Goal: Navigation & Orientation: Go to known website

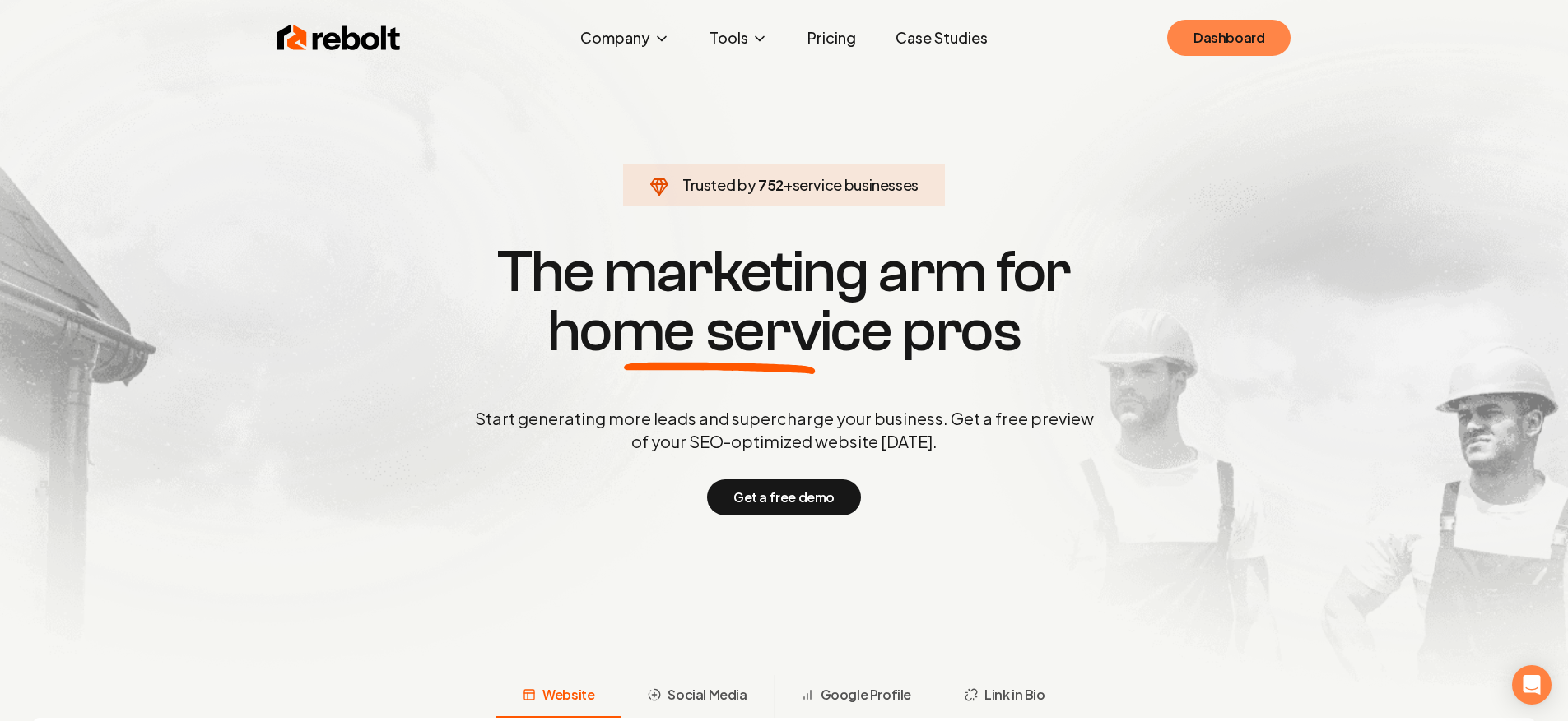
click at [1218, 41] on link "Dashboard" at bounding box center [1228, 38] width 123 height 36
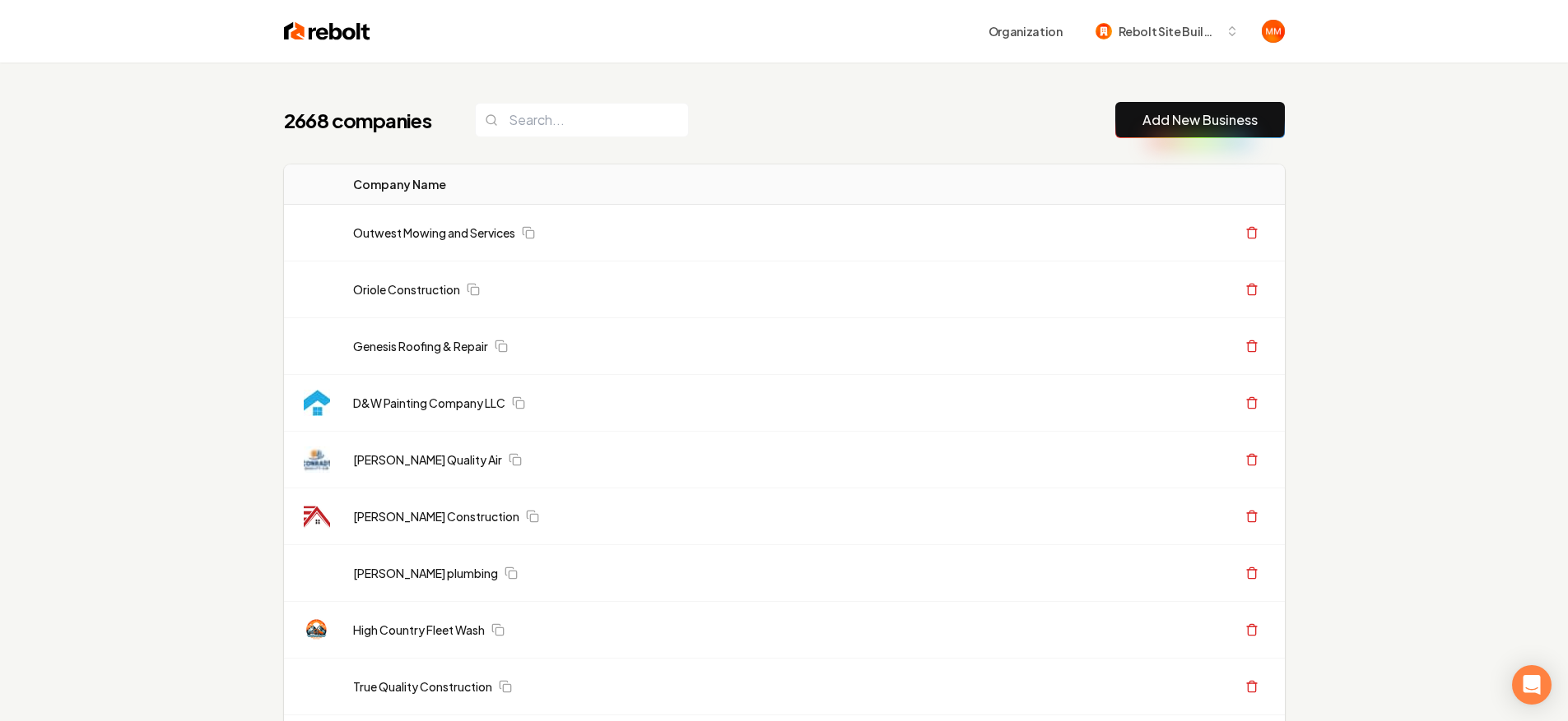
click at [517, 111] on input "search" at bounding box center [581, 120] width 214 height 35
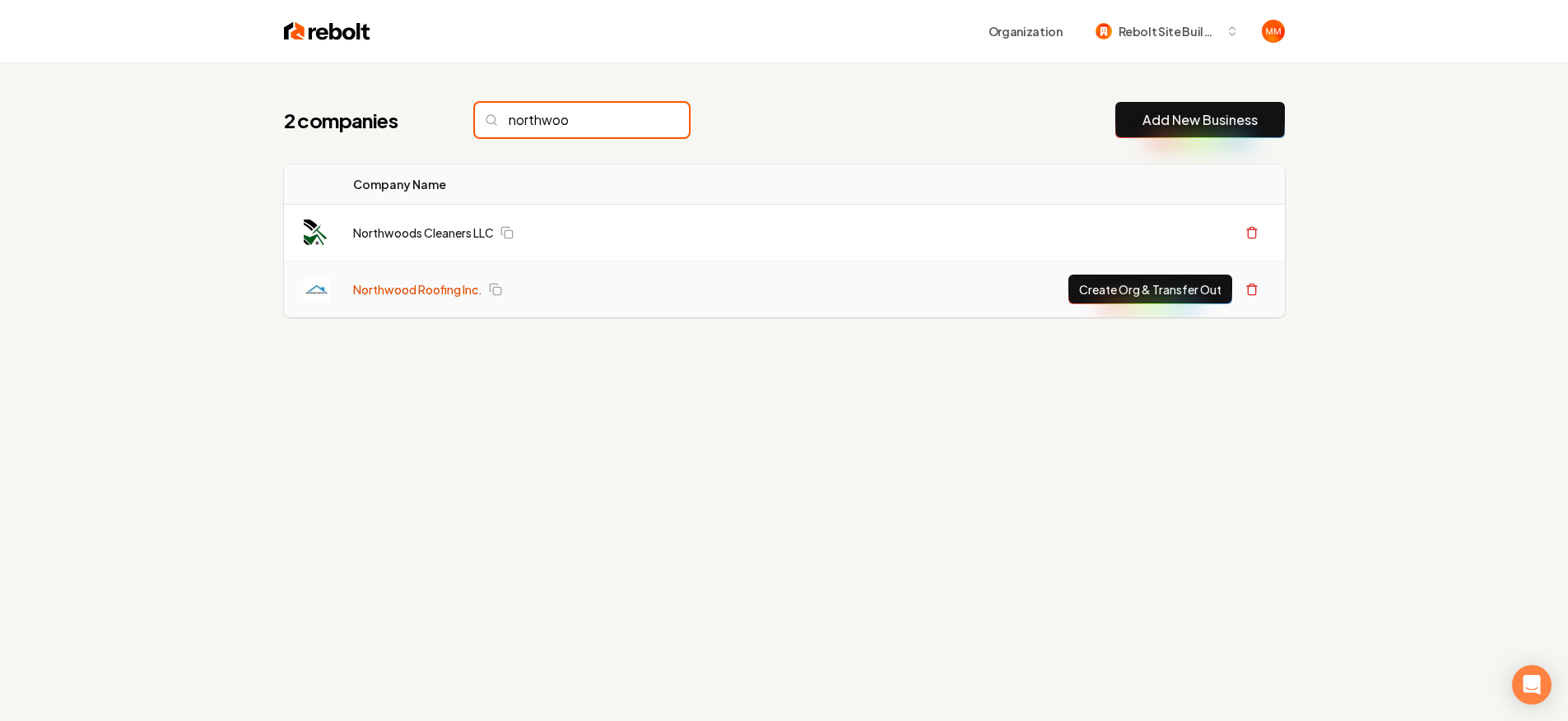
type input "northwoo"
click at [414, 292] on link "Northwood Roofing Inc." at bounding box center [417, 289] width 129 height 17
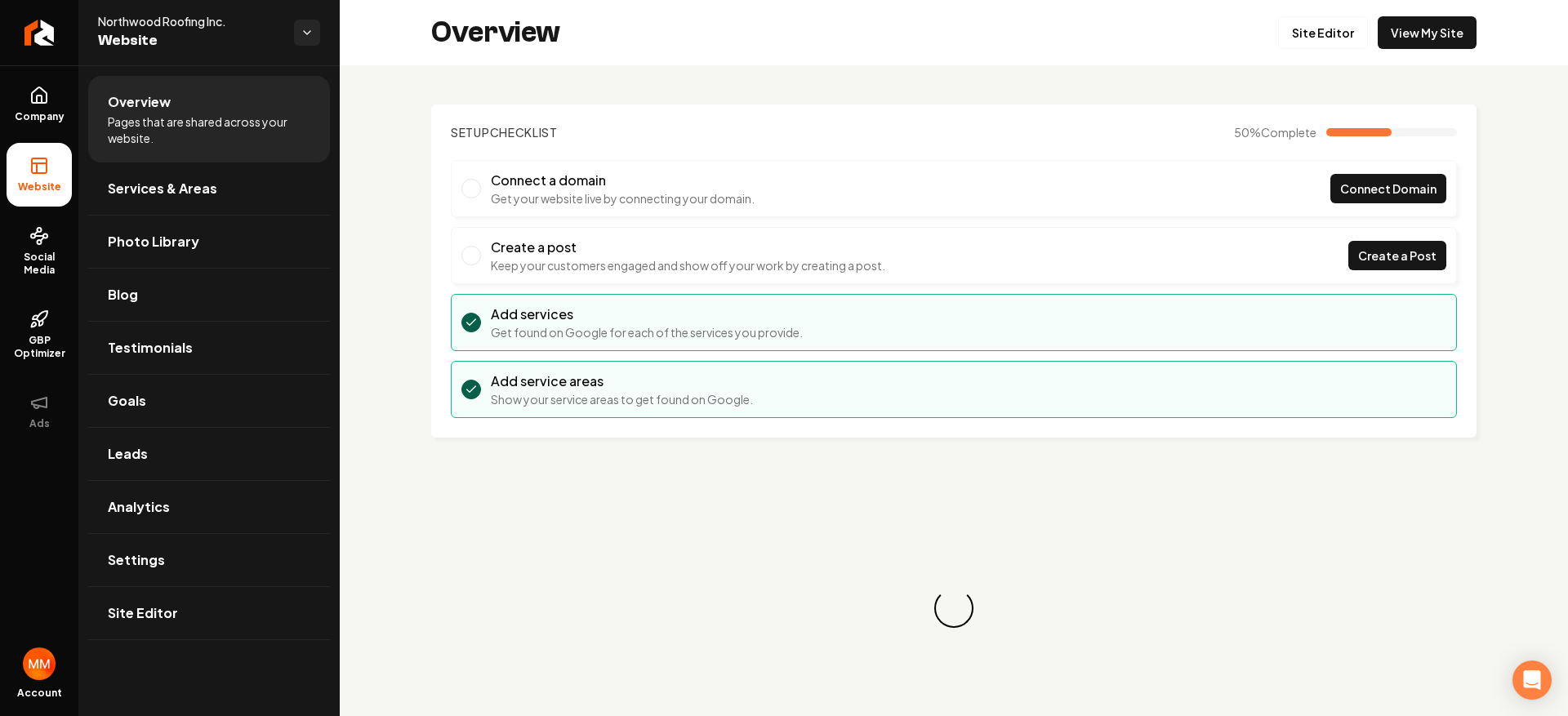
click at [1405, 50] on div "Overview Site Editor View My Site" at bounding box center [955, 33] width 1229 height 65
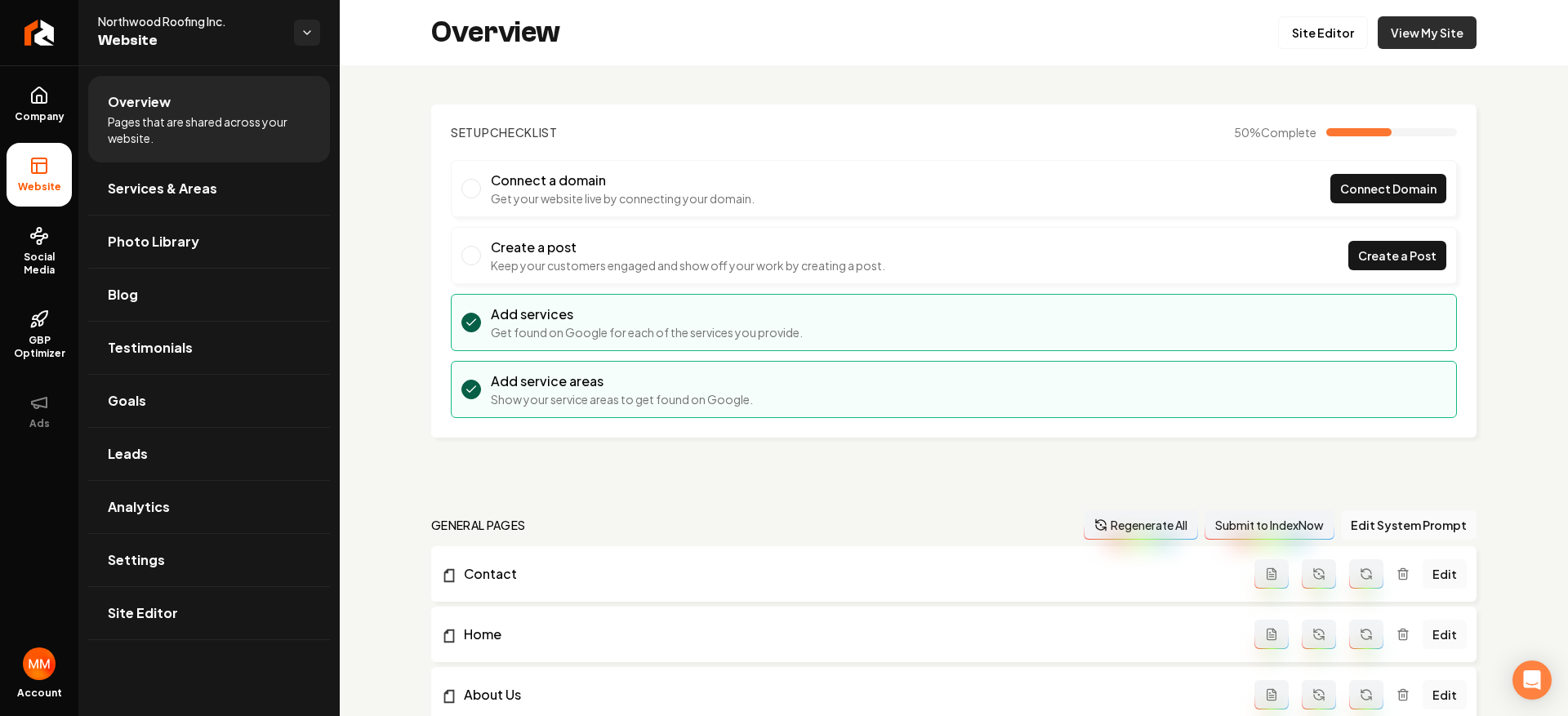
click at [1406, 44] on link "View My Site" at bounding box center [1427, 33] width 99 height 33
